Goal: Find specific page/section: Find specific page/section

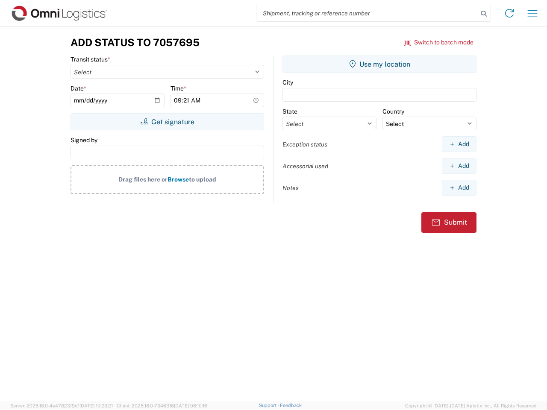
click at [367, 13] on input "search" at bounding box center [366, 13] width 221 height 16
click at [484, 14] on icon at bounding box center [484, 14] width 12 height 12
click at [509, 13] on icon at bounding box center [510, 13] width 14 height 14
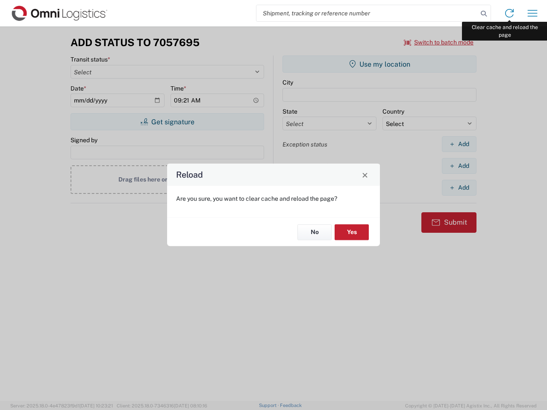
click at [533, 13] on div "Reload Are you sure, you want to clear cache and reload the page? No Yes" at bounding box center [273, 205] width 547 height 410
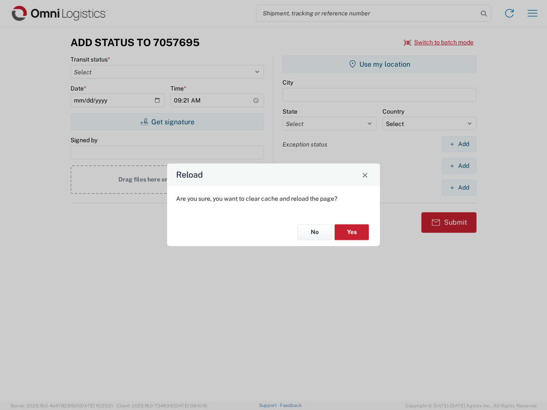
click at [439, 42] on div "Reload Are you sure, you want to clear cache and reload the page? No Yes" at bounding box center [273, 205] width 547 height 410
click at [167, 122] on div "Reload Are you sure, you want to clear cache and reload the page? No Yes" at bounding box center [273, 205] width 547 height 410
click at [380, 64] on div "Reload Are you sure, you want to clear cache and reload the page? No Yes" at bounding box center [273, 205] width 547 height 410
click at [459, 144] on div "Reload Are you sure, you want to clear cache and reload the page? No Yes" at bounding box center [273, 205] width 547 height 410
click at [459, 166] on div "Reload Are you sure, you want to clear cache and reload the page? No Yes" at bounding box center [273, 205] width 547 height 410
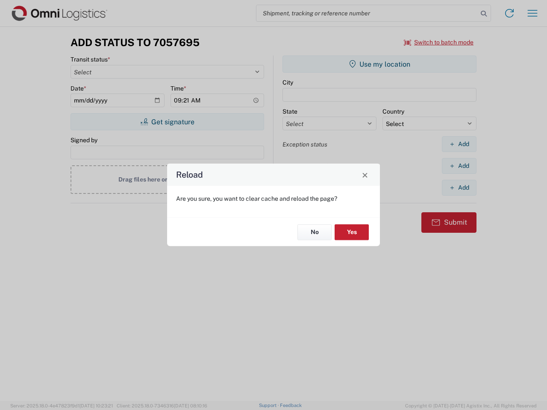
click at [459, 188] on div "Reload Are you sure, you want to clear cache and reload the page? No Yes" at bounding box center [273, 205] width 547 height 410
